Goal: Transaction & Acquisition: Register for event/course

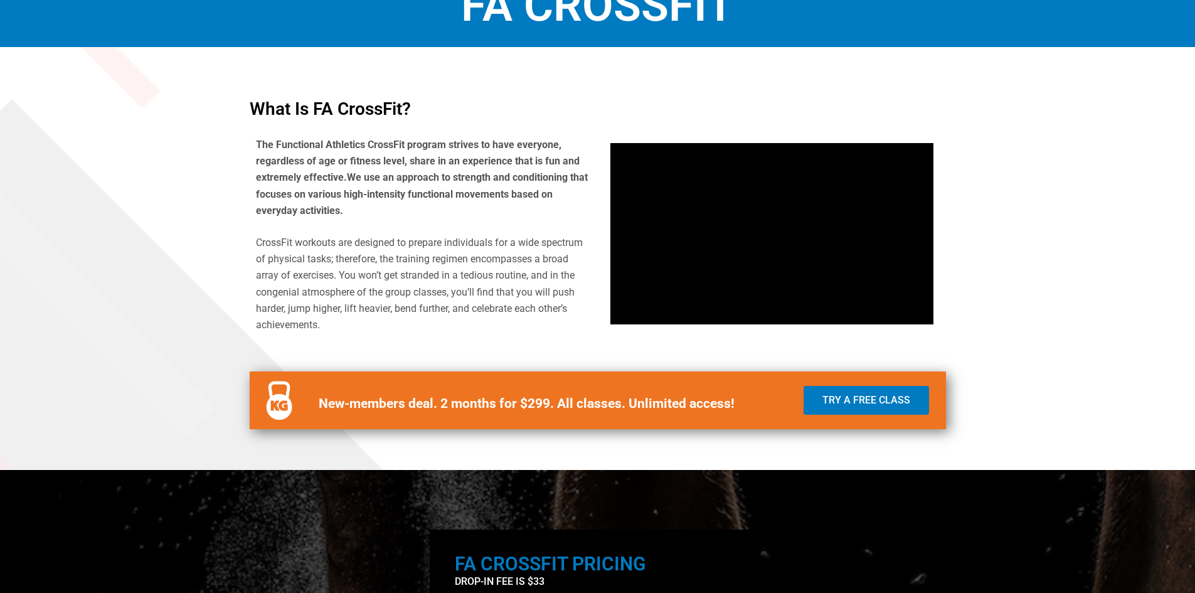
scroll to position [502, 0]
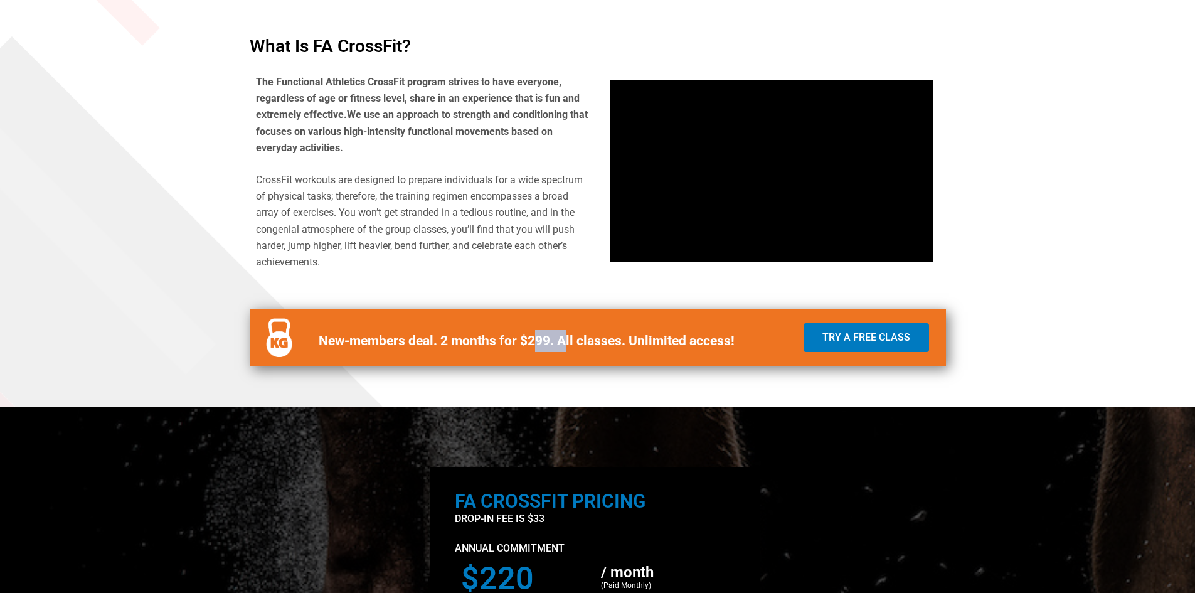
drag, startPoint x: 544, startPoint y: 339, endPoint x: 564, endPoint y: 340, distance: 20.1
click at [564, 340] on b "New-members deal. 2 months for $299. All classes. Unlimited access!" at bounding box center [527, 340] width 416 height 15
click at [842, 336] on span "Try a Free Class" at bounding box center [867, 338] width 88 height 10
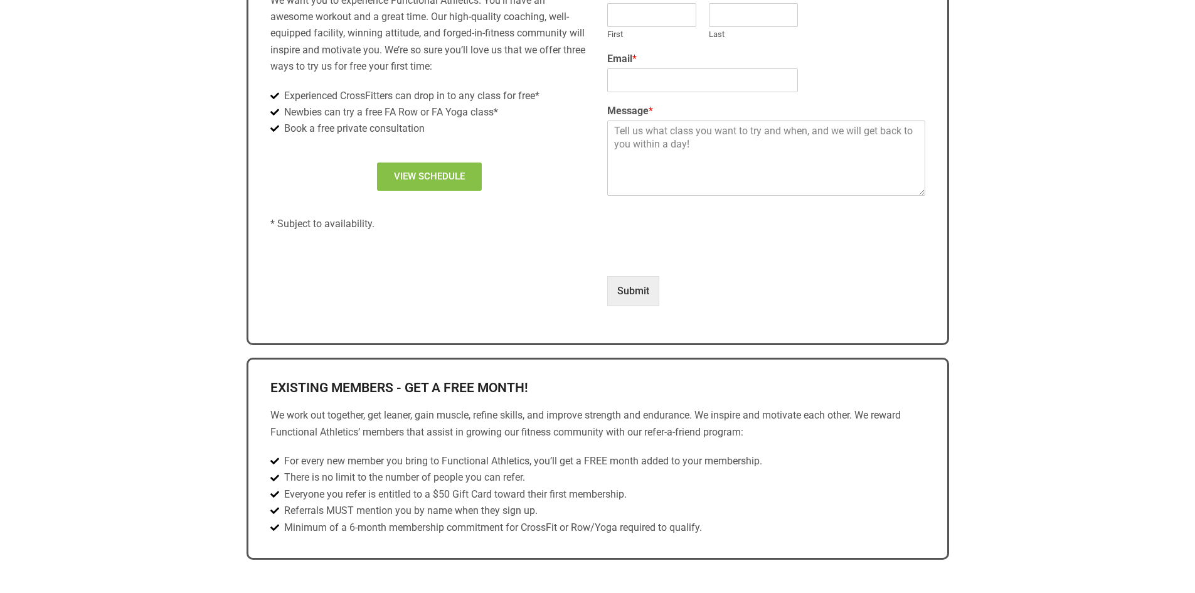
scroll to position [690, 0]
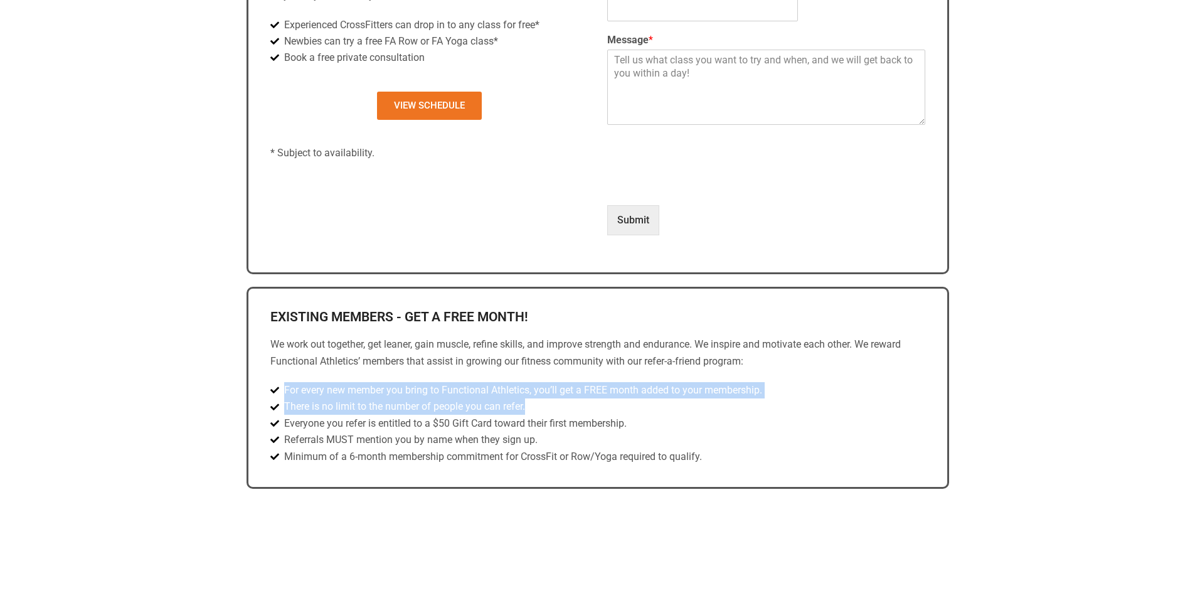
drag, startPoint x: 324, startPoint y: 384, endPoint x: 540, endPoint y: 412, distance: 217.1
click at [540, 412] on ul "For every new member you bring to Functional Athletics, you’ll get a FREE month…" at bounding box center [597, 423] width 655 height 83
click at [540, 392] on span "For every new member you bring to Functional Athletics, you’ll get a FREE month…" at bounding box center [521, 390] width 481 height 16
click at [360, 399] on span "There is no limit to the number of people you can refer." at bounding box center [403, 406] width 244 height 16
drag, startPoint x: 289, startPoint y: 388, endPoint x: 759, endPoint y: 396, distance: 470.1
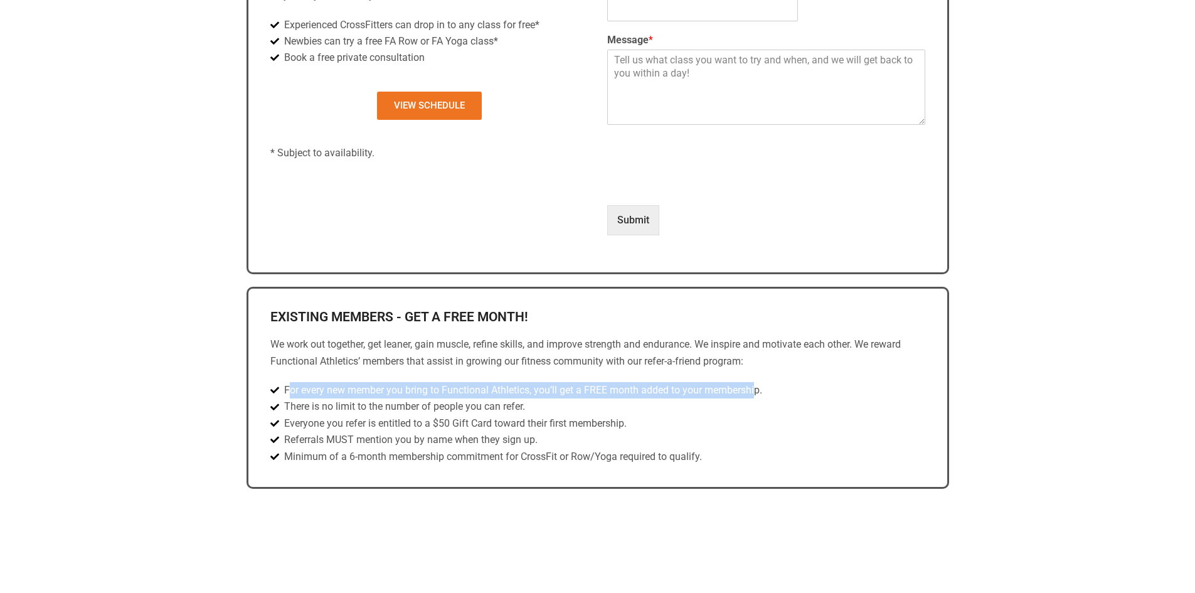
click at [759, 396] on span "For every new member you bring to Functional Athletics, you’ll get a FREE month…" at bounding box center [521, 390] width 481 height 16
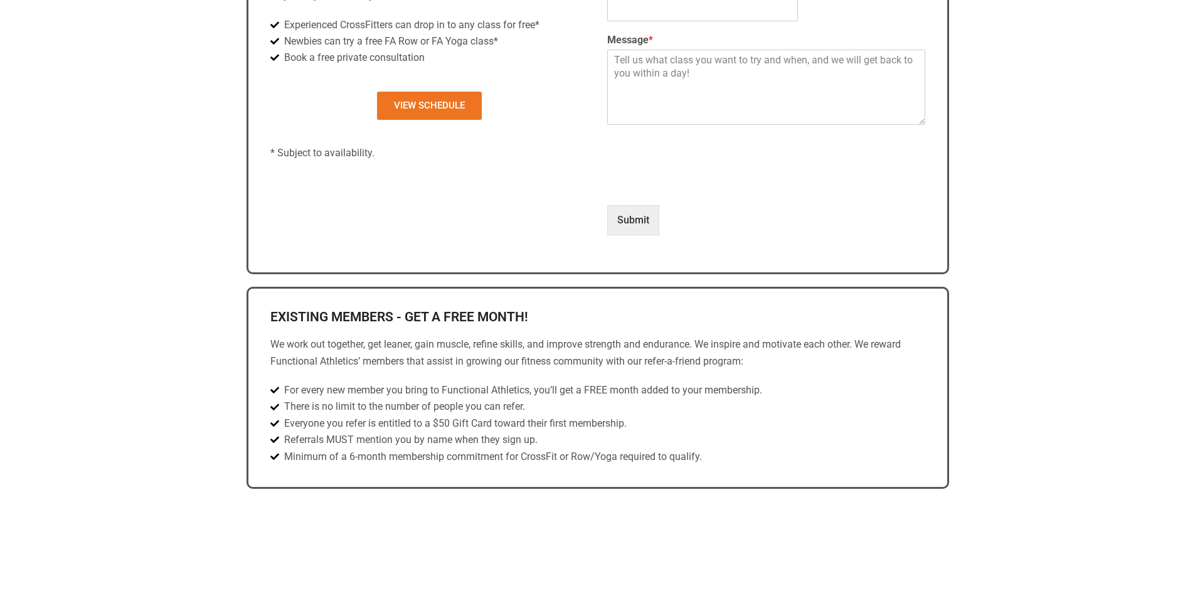
click at [297, 406] on span "There is no limit to the number of people you can refer." at bounding box center [403, 406] width 244 height 16
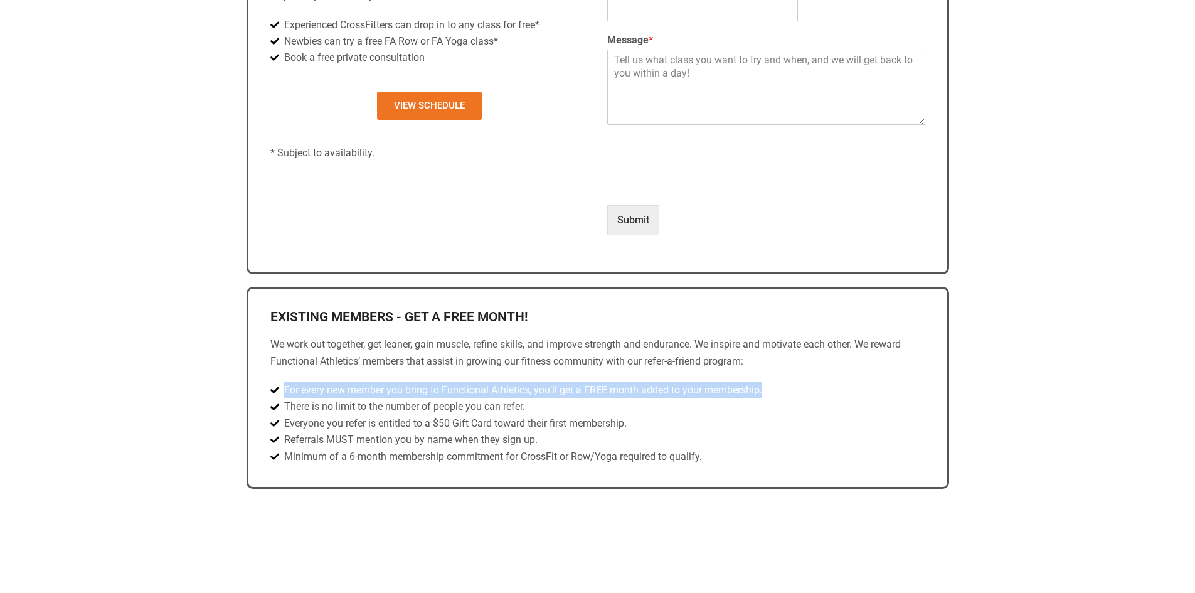
drag, startPoint x: 287, startPoint y: 389, endPoint x: 788, endPoint y: 394, distance: 500.8
click at [788, 394] on li "For every new member you bring to Functional Athletics, you’ll get a FREE month…" at bounding box center [597, 390] width 655 height 16
click at [665, 394] on span "For every new member you bring to Functional Athletics, you’ll get a FREE month…" at bounding box center [521, 390] width 481 height 16
click at [577, 392] on span "For every new member you bring to Functional Athletics, you’ll get a FREE month…" at bounding box center [521, 390] width 481 height 16
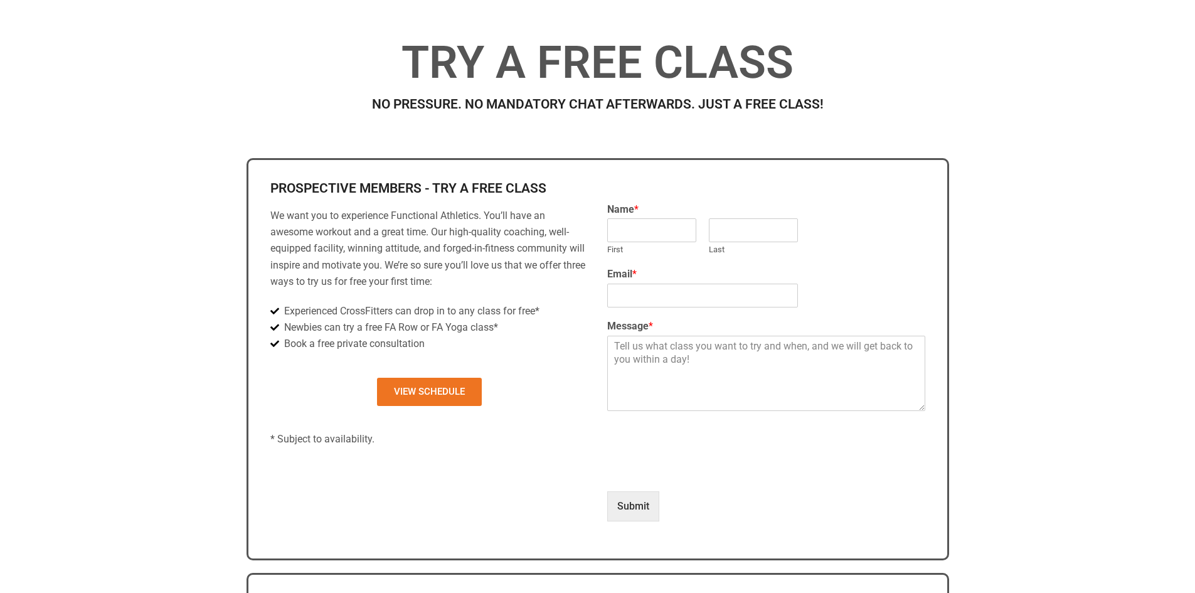
scroll to position [314, 0]
